Goal: Task Accomplishment & Management: Use online tool/utility

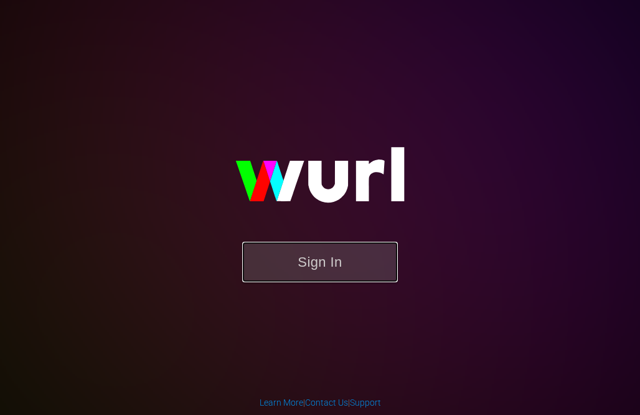
click at [340, 267] on button "Sign In" at bounding box center [320, 261] width 156 height 40
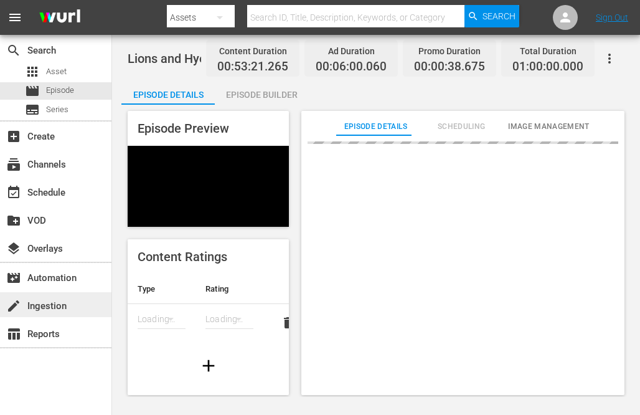
click at [40, 302] on div "create Ingestion" at bounding box center [35, 303] width 70 height 11
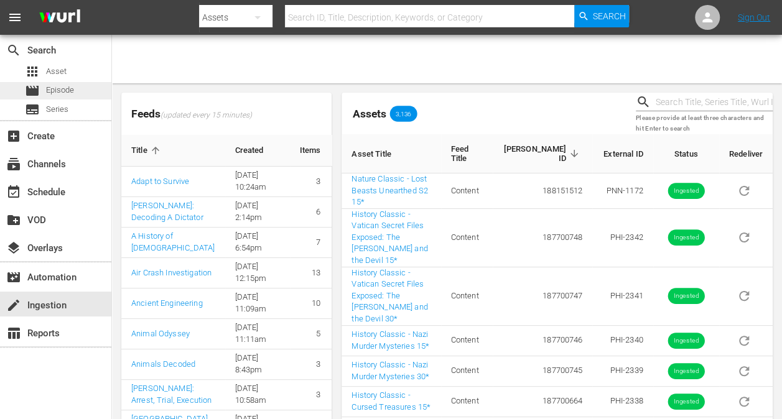
click at [50, 87] on span "Episode" at bounding box center [60, 90] width 28 height 12
